Goal: Navigation & Orientation: Find specific page/section

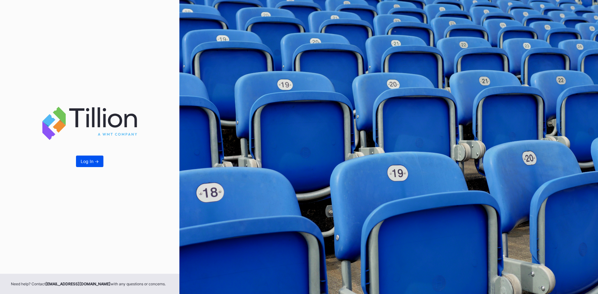
drag, startPoint x: 93, startPoint y: 155, endPoint x: 92, endPoint y: 164, distance: 9.5
click at [94, 155] on div "Log In ->" at bounding box center [89, 137] width 179 height 274
click at [92, 165] on button "Log In ->" at bounding box center [89, 162] width 27 height 12
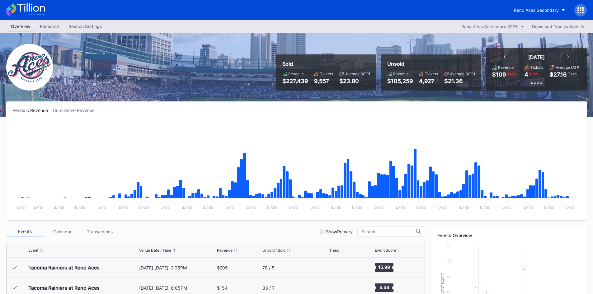
scroll to position [1296, 0]
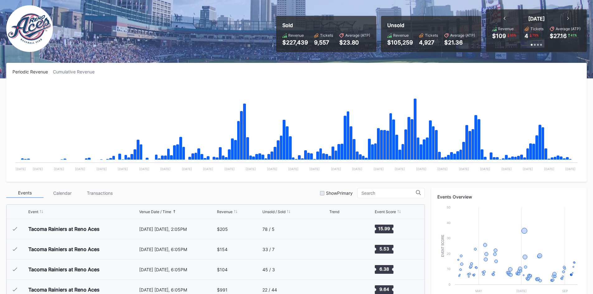
scroll to position [1296, 0]
